Goal: Navigation & Orientation: Understand site structure

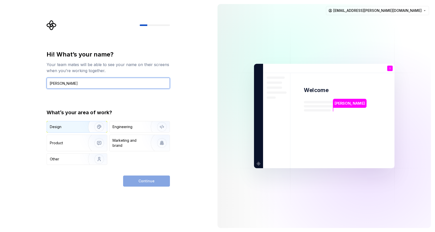
type input "[PERSON_NAME]"
click at [74, 129] on div "Design" at bounding box center [66, 126] width 32 height 5
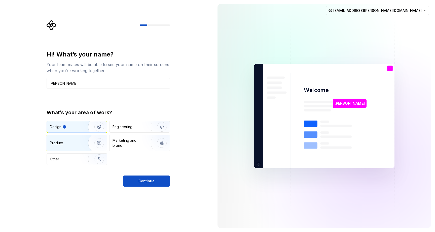
click at [82, 147] on img "button" at bounding box center [96, 143] width 32 height 34
click at [74, 130] on div "Design" at bounding box center [77, 126] width 60 height 11
click at [142, 181] on span "Continue" at bounding box center [147, 180] width 16 height 5
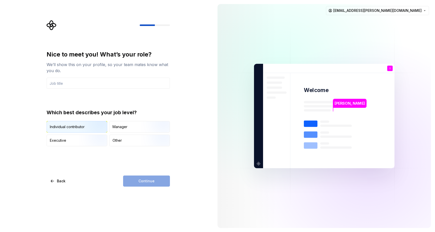
click at [92, 128] on img "button" at bounding box center [95, 133] width 32 height 34
click at [104, 86] on input "text" at bounding box center [108, 83] width 123 height 11
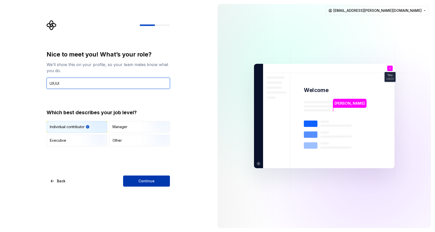
type input "UX/UI"
click at [149, 180] on span "Continue" at bounding box center [147, 180] width 16 height 5
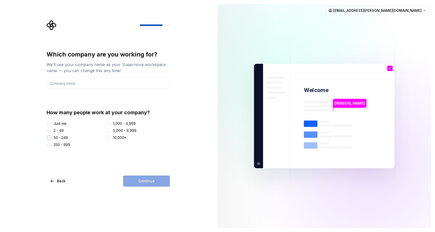
click at [51, 138] on button "50 - 249" at bounding box center [49, 137] width 4 height 4
click at [81, 84] on input "text" at bounding box center [108, 83] width 123 height 11
click at [141, 181] on span "Continue" at bounding box center [147, 180] width 16 height 5
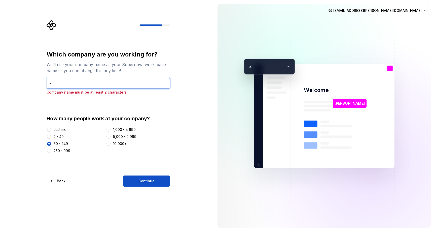
click at [60, 82] on input "x" at bounding box center [108, 83] width 123 height 11
type input "xx"
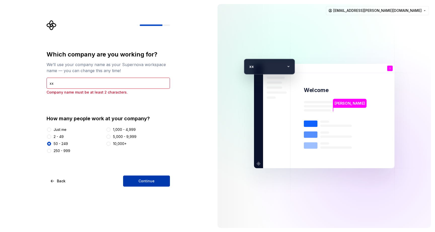
click at [141, 181] on span "Continue" at bounding box center [147, 180] width 16 height 5
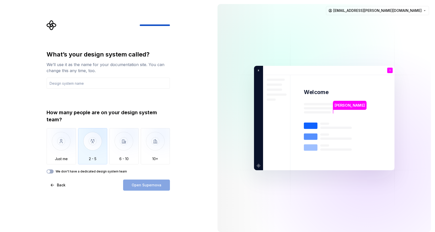
click at [101, 142] on img "button" at bounding box center [92, 145] width 29 height 34
click at [52, 172] on button "We don't have a dedicated design system team" at bounding box center [50, 171] width 7 height 4
click at [47, 171] on icon "button" at bounding box center [49, 171] width 4 height 3
click at [96, 161] on img "button" at bounding box center [92, 145] width 29 height 34
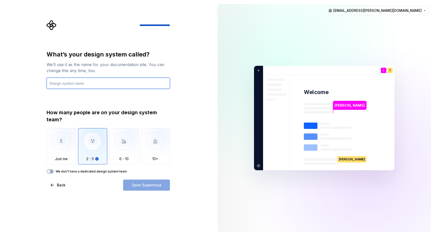
click at [97, 83] on input "text" at bounding box center [108, 83] width 123 height 11
type input "xx"
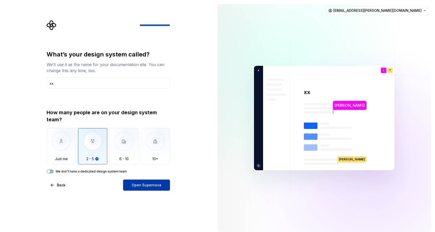
click at [153, 186] on span "Open Supernova" at bounding box center [147, 184] width 30 height 5
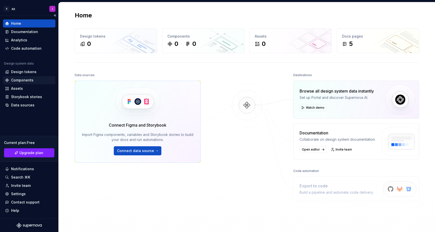
click at [21, 81] on div "Components" at bounding box center [22, 80] width 22 height 5
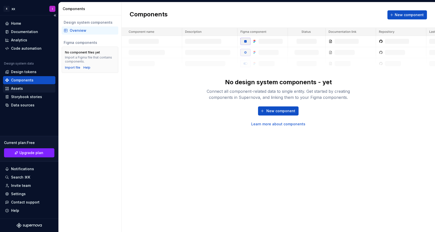
click at [19, 89] on div "Assets" at bounding box center [17, 88] width 12 height 5
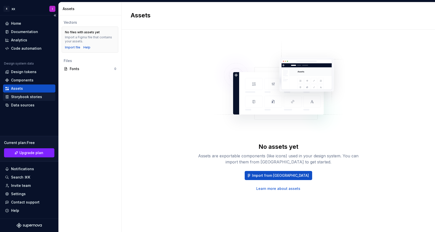
click at [20, 96] on div "Storybook stories" at bounding box center [26, 96] width 31 height 5
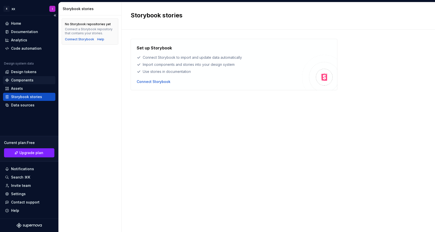
click at [19, 80] on div "Components" at bounding box center [22, 80] width 22 height 5
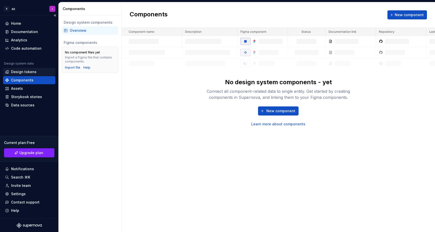
click at [20, 71] on div "Design tokens" at bounding box center [23, 71] width 25 height 5
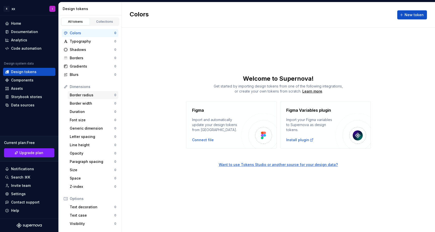
click at [80, 95] on div "Border radius" at bounding box center [92, 94] width 45 height 5
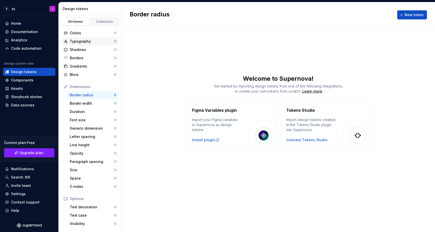
click at [80, 41] on div "Typography" at bounding box center [92, 41] width 45 height 5
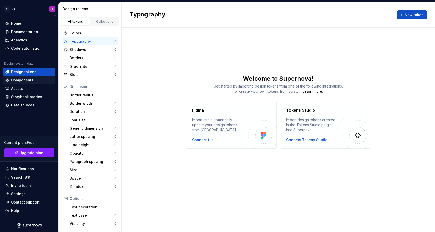
click at [28, 82] on div "Components" at bounding box center [22, 80] width 22 height 5
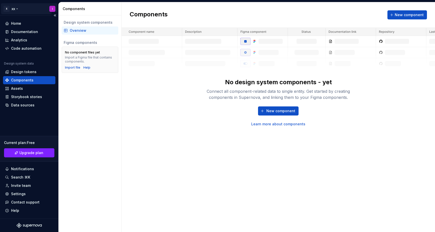
click at [18, 8] on html "X xx I Home Documentation Analytics Code automation Design system data Design t…" at bounding box center [217, 116] width 435 height 232
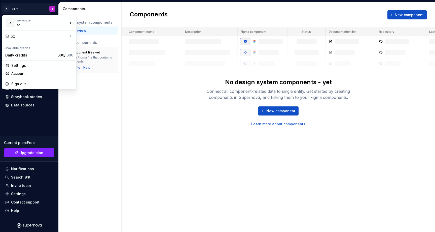
click at [18, 8] on html "X xx I Home Documentation Analytics Code automation Design system data Design t…" at bounding box center [217, 116] width 435 height 232
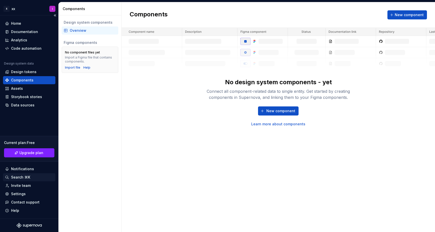
click at [22, 176] on div "Search ⌘K" at bounding box center [20, 177] width 19 height 5
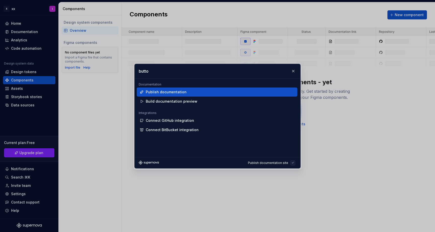
type input "button"
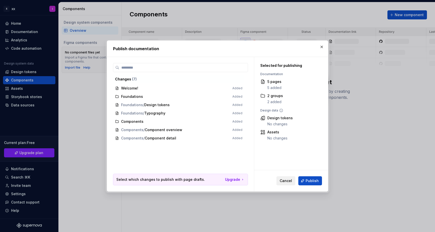
click at [287, 183] on button "Cancel" at bounding box center [286, 180] width 19 height 9
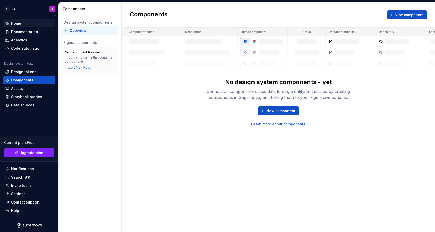
click at [19, 22] on div "Home" at bounding box center [16, 23] width 10 height 5
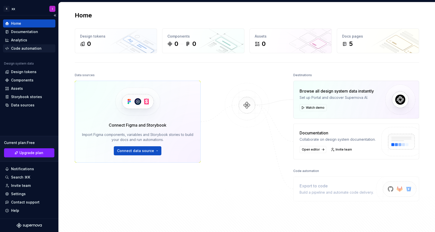
click at [26, 48] on div "Code automation" at bounding box center [26, 48] width 30 height 5
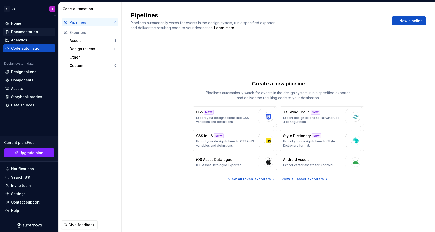
click at [26, 31] on div "Documentation" at bounding box center [24, 31] width 27 height 5
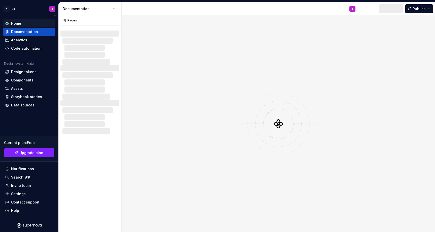
click at [25, 24] on div "Home" at bounding box center [29, 23] width 48 height 5
